Goal: Task Accomplishment & Management: Manage account settings

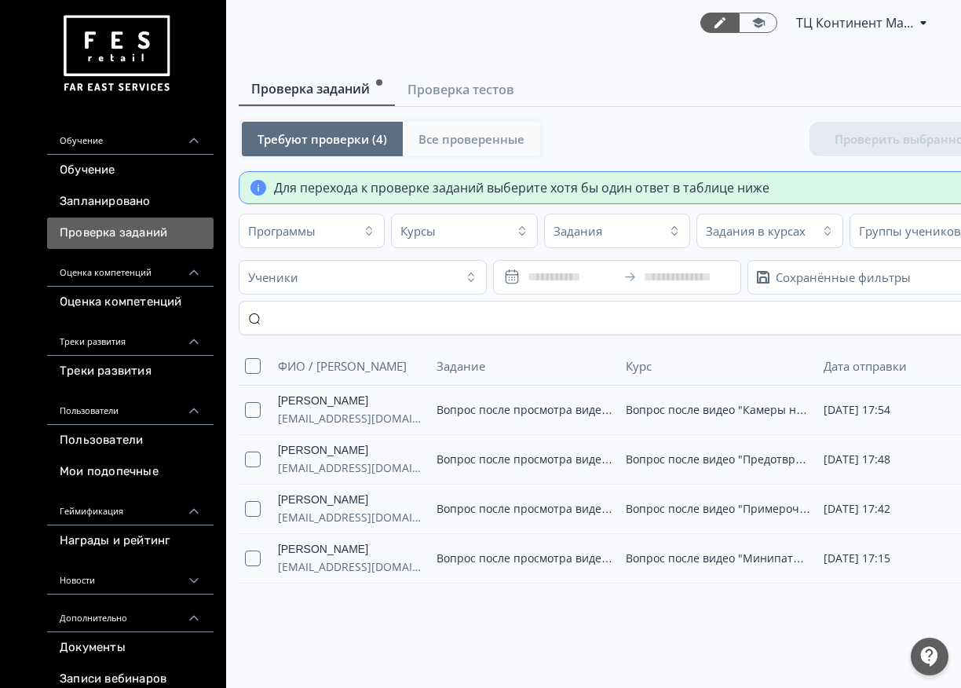
click at [469, 145] on span "Все проверенные" at bounding box center [471, 139] width 106 height 16
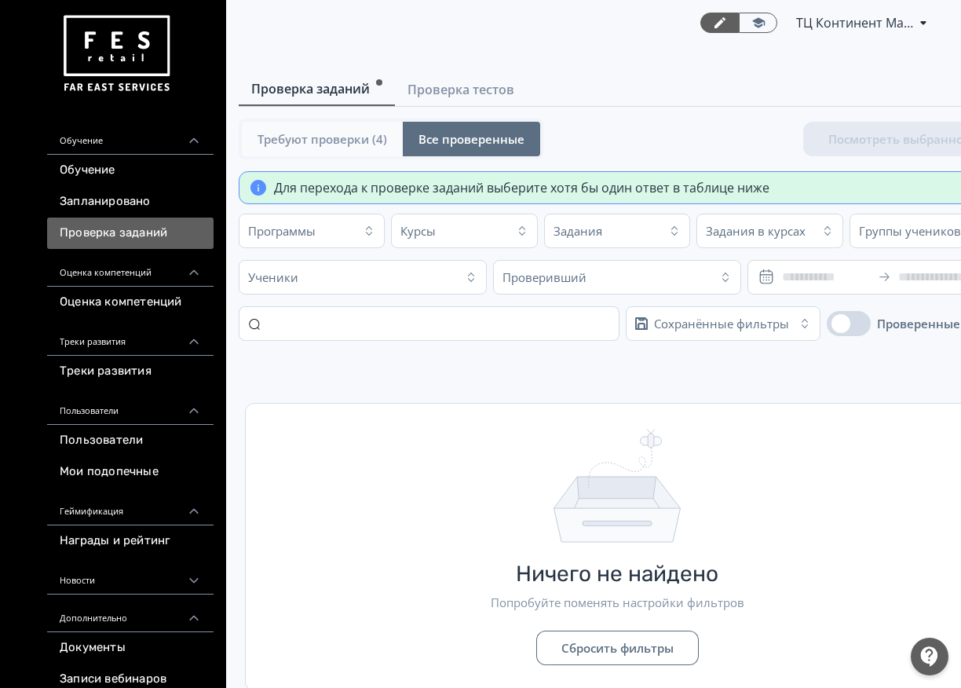
click at [301, 140] on span "Требуют проверки (4)" at bounding box center [322, 139] width 130 height 16
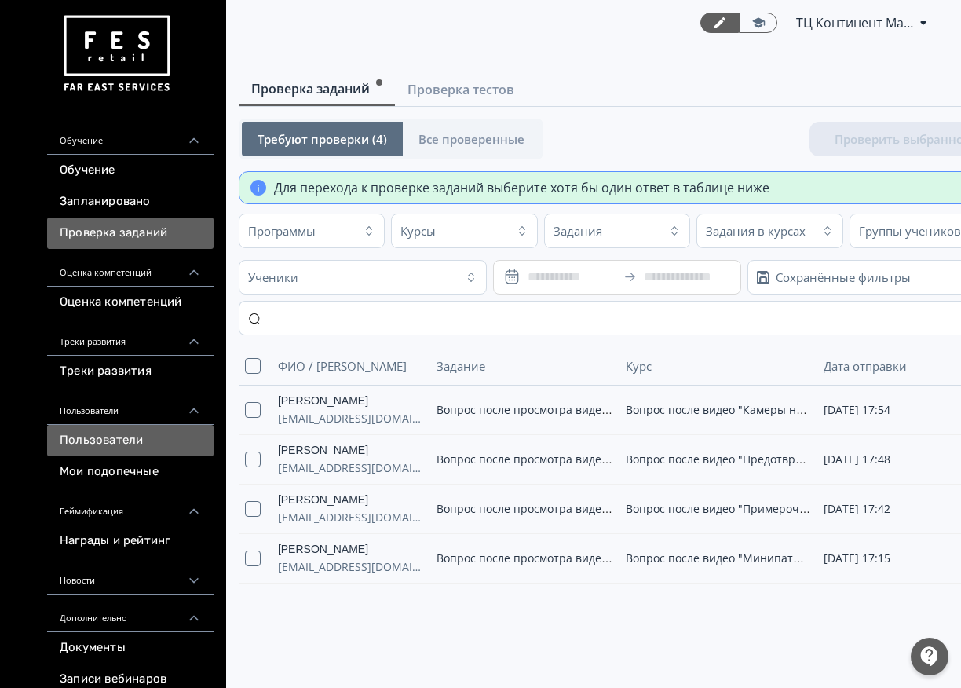
click at [123, 434] on link "Пользователи" at bounding box center [130, 440] width 166 height 31
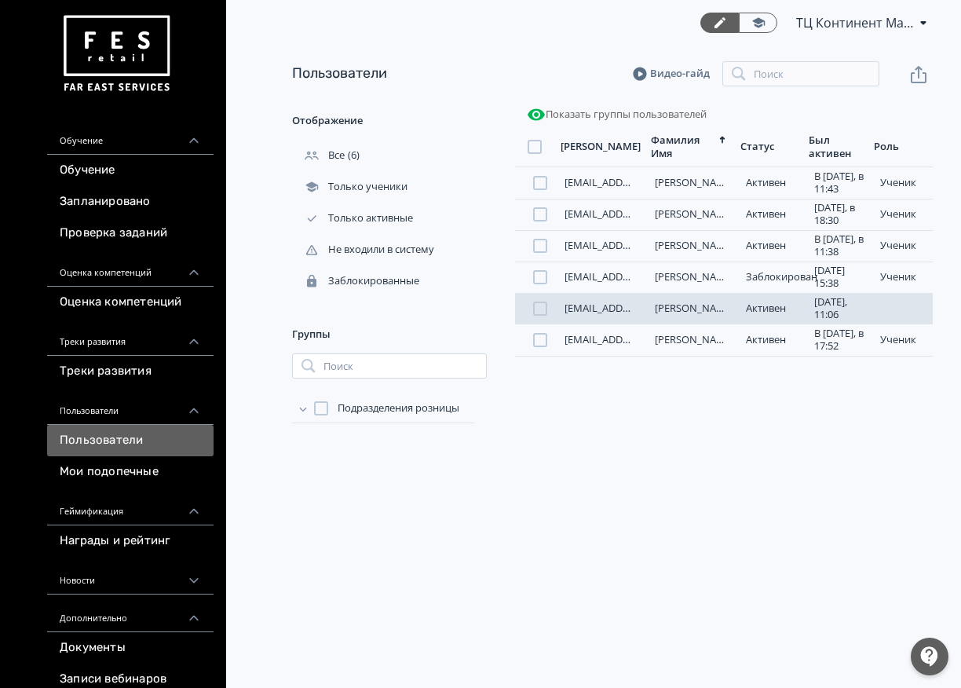
click at [637, 311] on div "[EMAIL_ADDRESS][DOMAIN_NAME]" at bounding box center [600, 308] width 84 height 13
click at [739, 315] on div "Активен" at bounding box center [772, 308] width 66 height 13
click at [683, 315] on link "[PERSON_NAME]" at bounding box center [694, 308] width 79 height 14
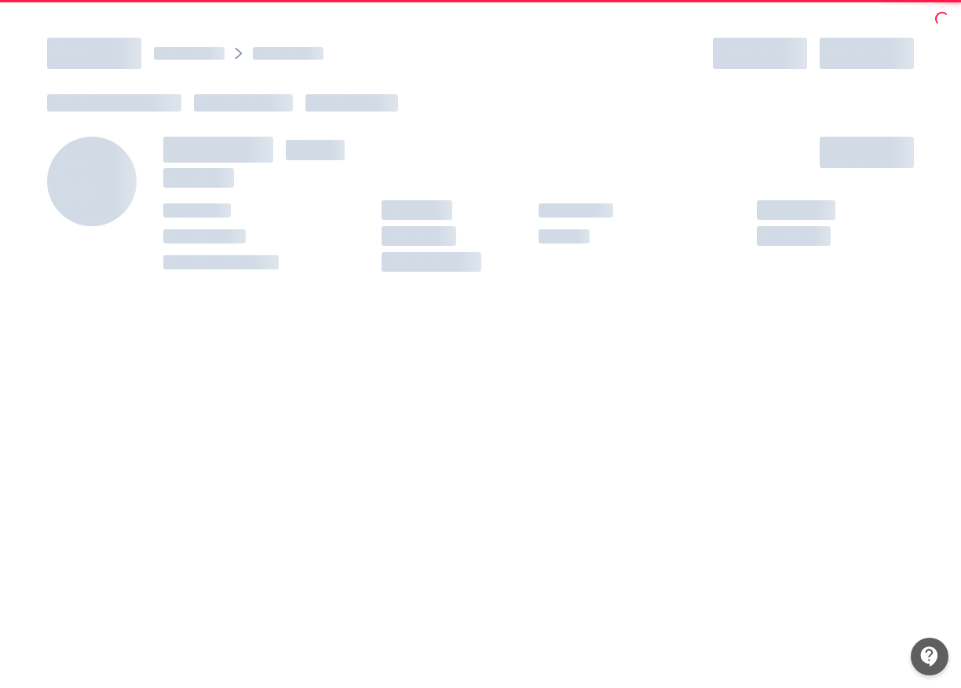
click at [683, 318] on div at bounding box center [480, 382] width 961 height 688
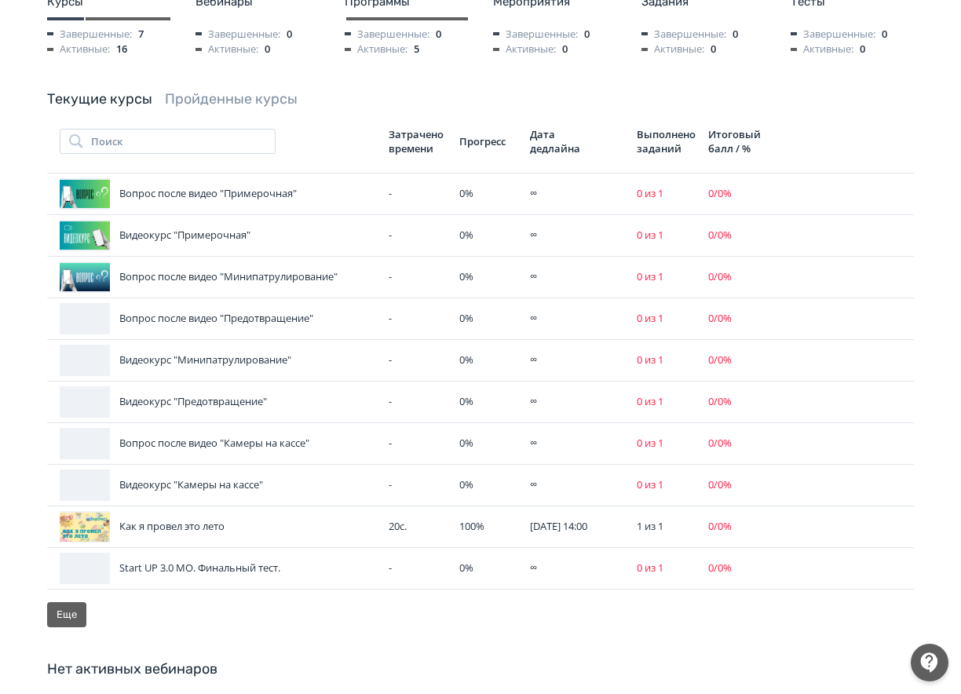
scroll to position [392, 0]
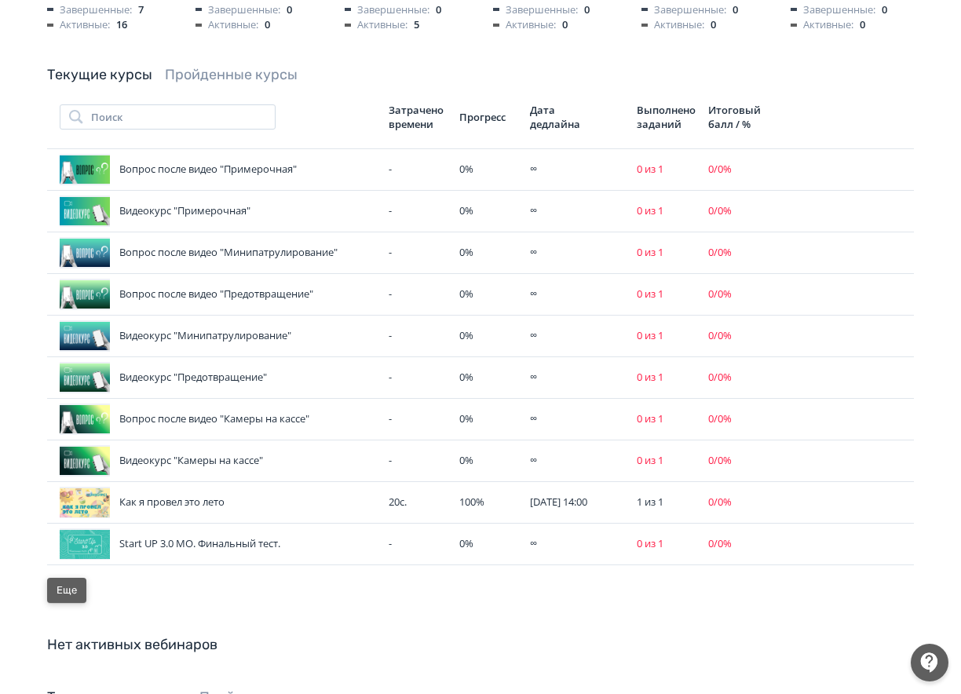
click at [58, 581] on button "Еще" at bounding box center [66, 590] width 39 height 25
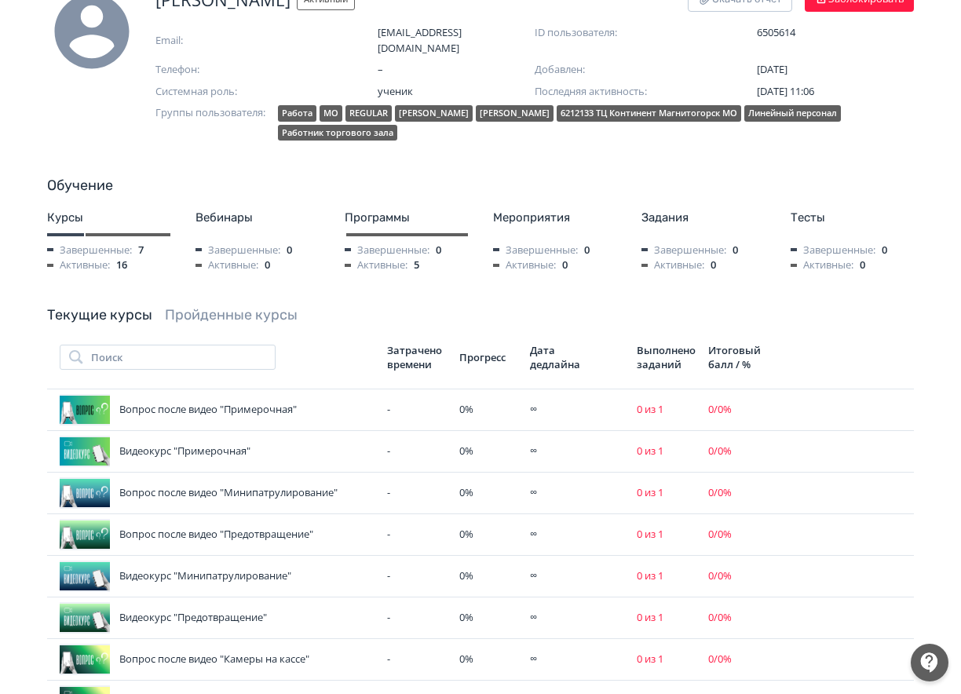
scroll to position [0, 0]
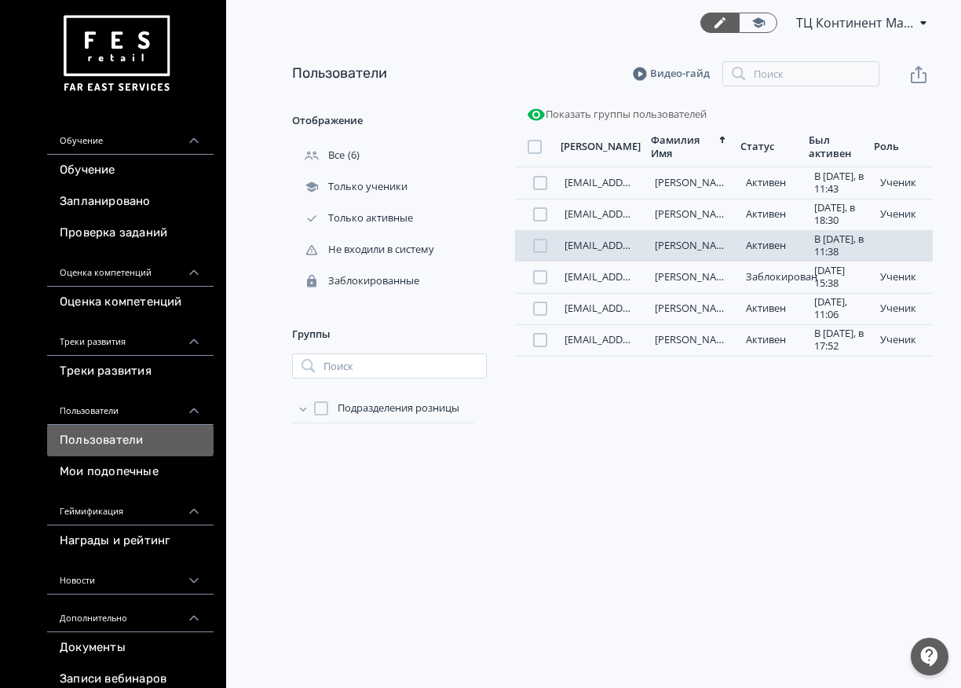
click at [676, 252] on div "[EMAIL_ADDRESS][DOMAIN_NAME] [PERSON_NAME] В [DATE], в 11:38 ученик" at bounding box center [724, 245] width 418 height 31
click at [714, 243] on link "[PERSON_NAME]" at bounding box center [694, 245] width 79 height 14
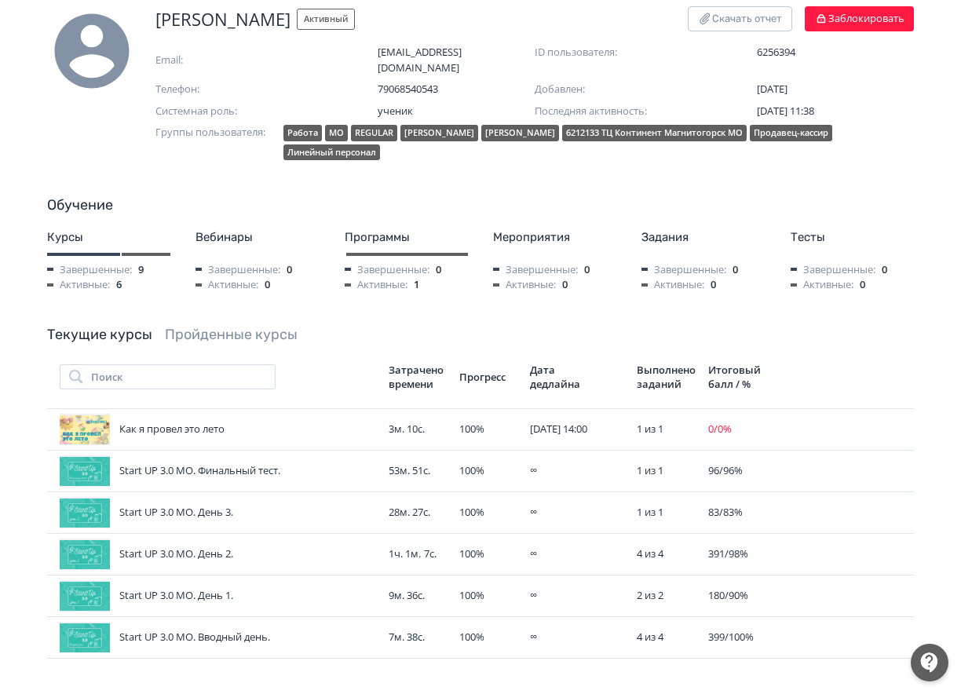
scroll to position [235, 0]
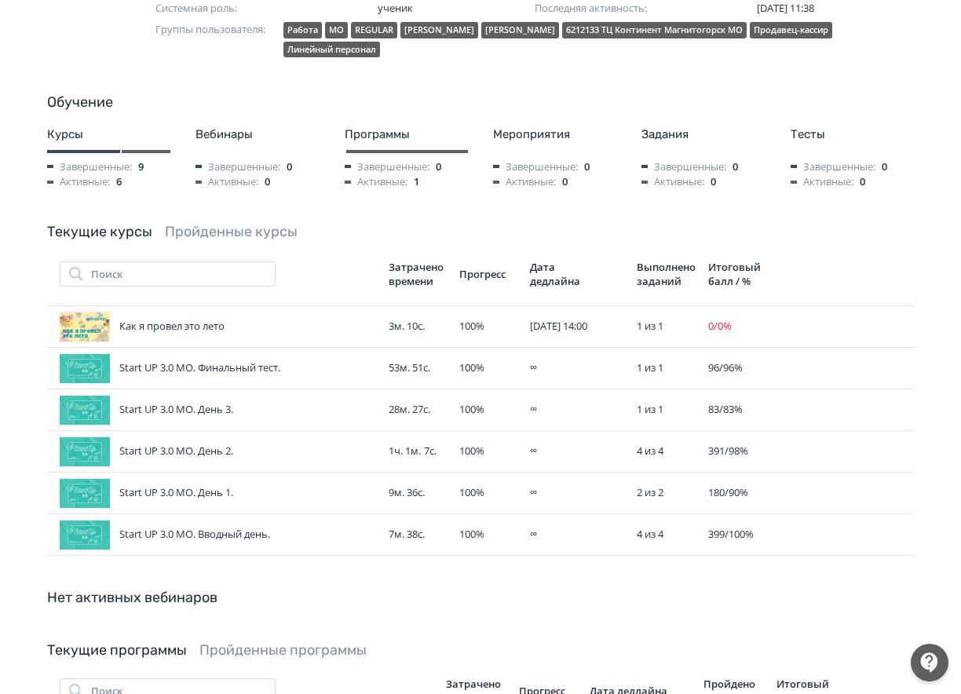
click at [224, 223] on link "Пройденные курсы" at bounding box center [231, 231] width 133 height 17
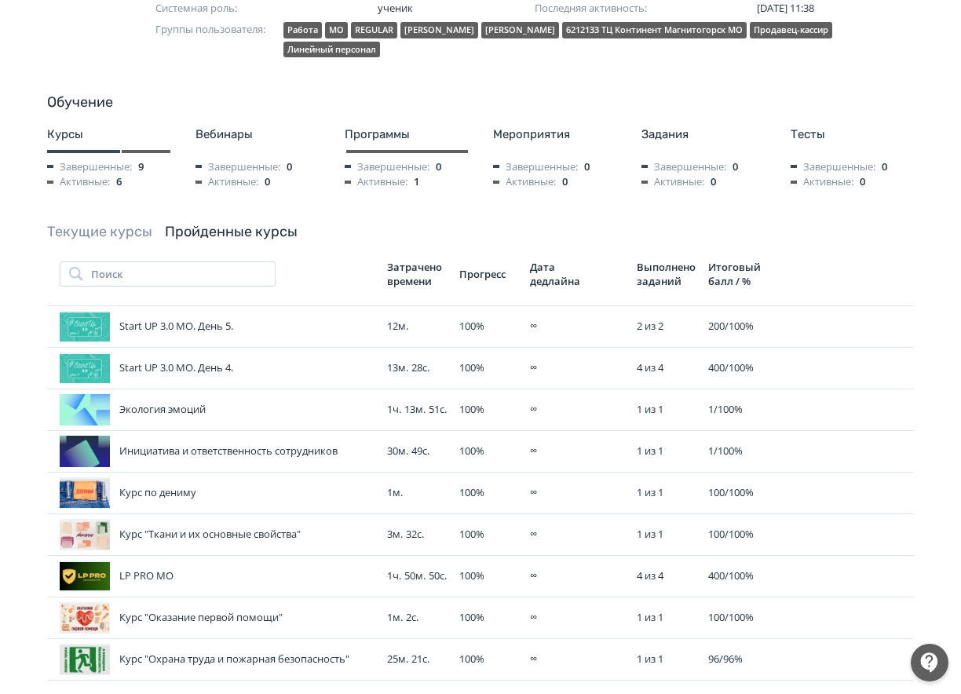
click at [125, 223] on link "Текущие курсы" at bounding box center [99, 231] width 105 height 17
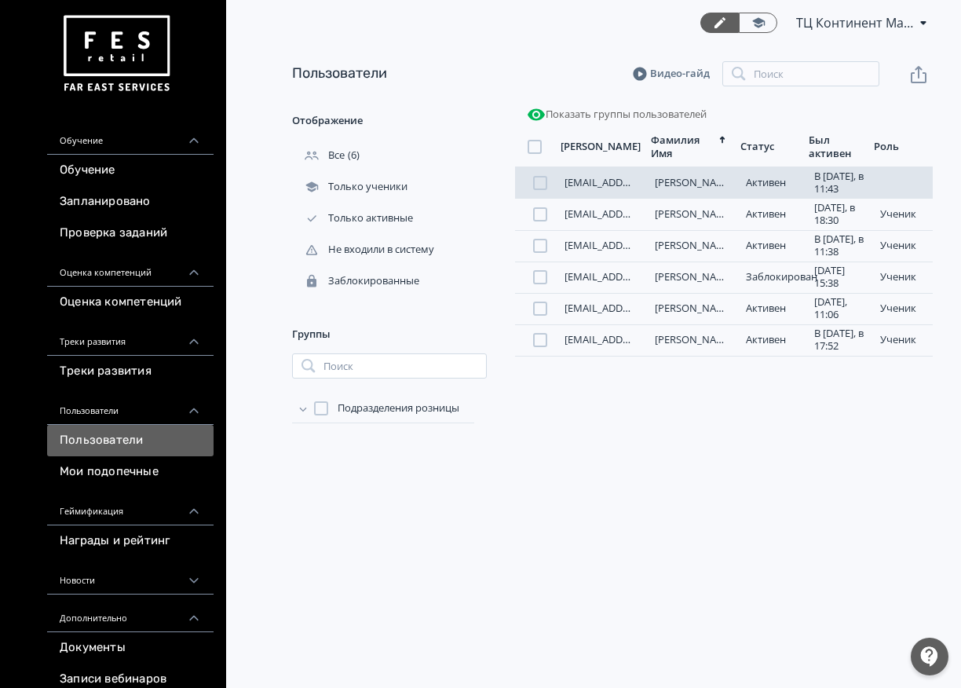
click at [708, 177] on link "[PERSON_NAME]" at bounding box center [694, 182] width 79 height 14
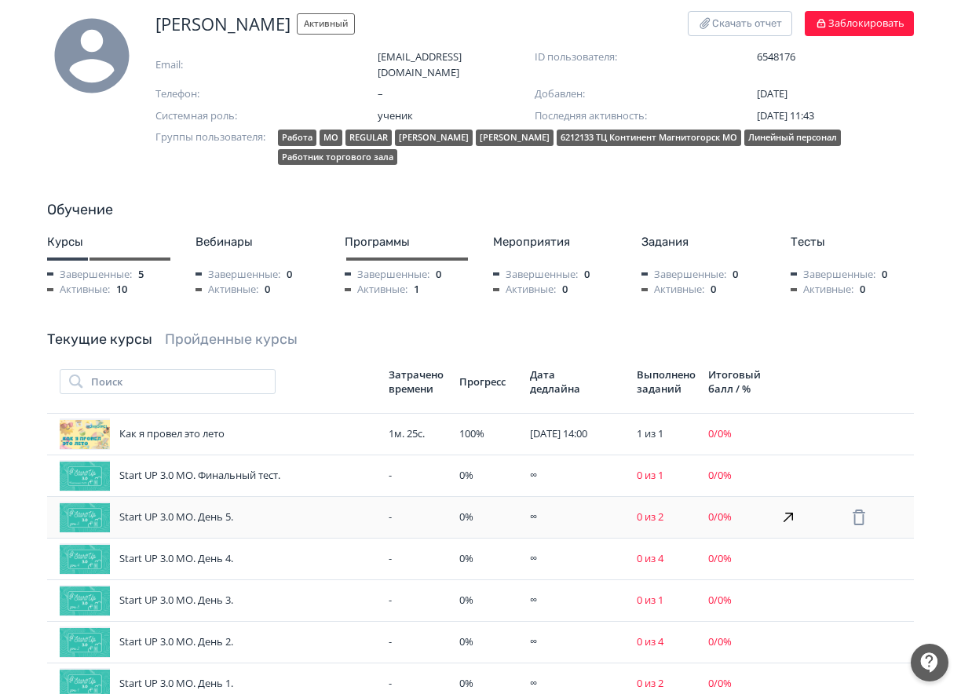
scroll to position [78, 0]
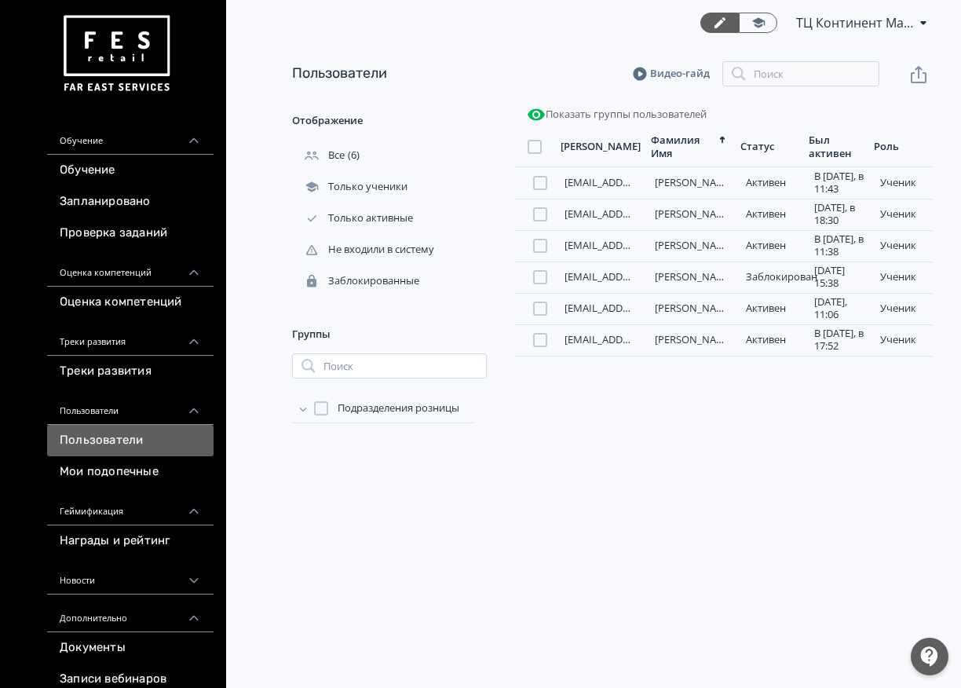
click at [885, 24] on span "ТЦ Континент Магнитогорск МО 6212133" at bounding box center [855, 22] width 118 height 19
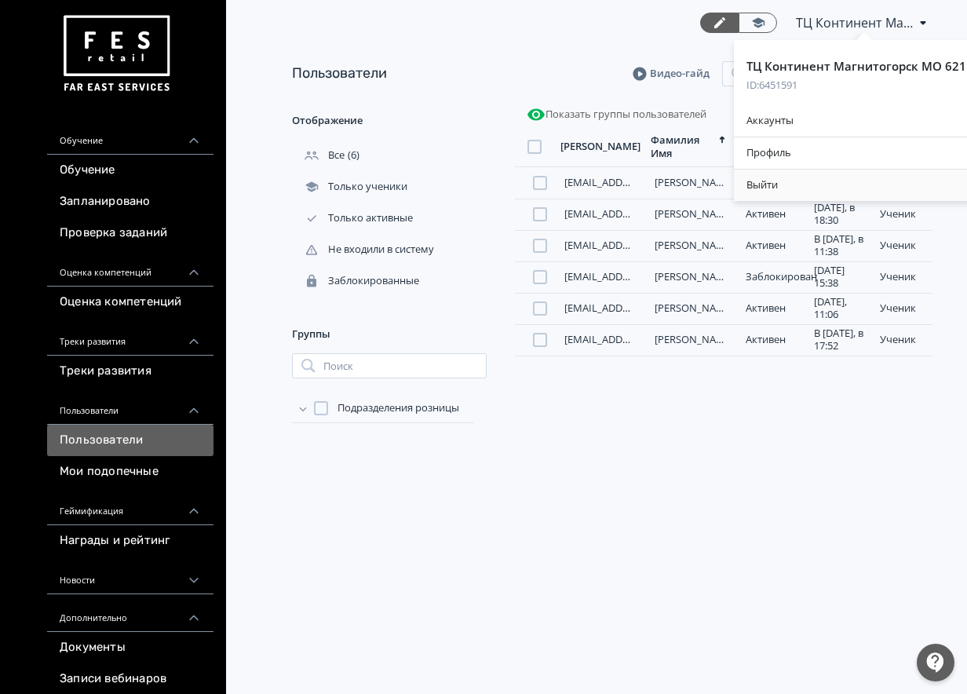
click at [808, 182] on div "Выйти" at bounding box center [864, 185] width 261 height 31
